Goal: Find specific page/section: Find specific page/section

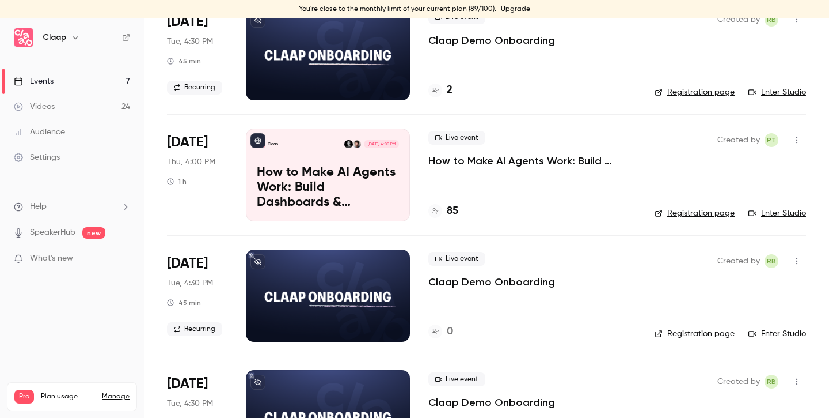
scroll to position [125, 0]
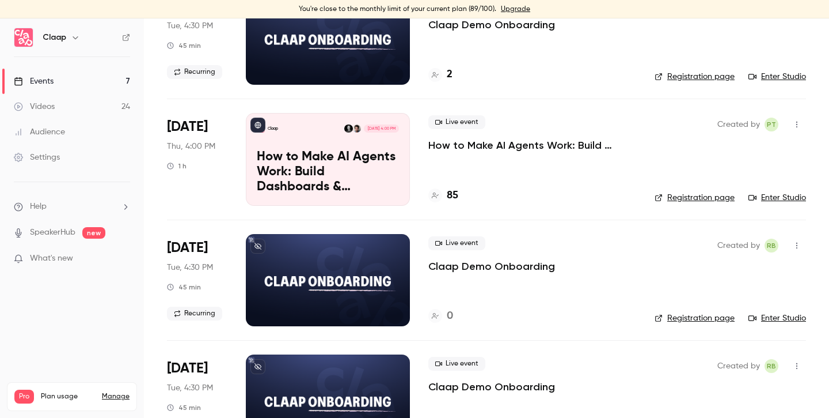
click at [49, 80] on div "Events" at bounding box center [34, 81] width 40 height 12
